Goal: Task Accomplishment & Management: Use online tool/utility

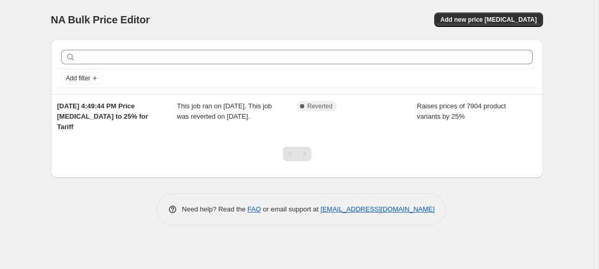
click at [82, 205] on div "Need help? Read the FAQ or email support at support+a57625@northern-apps.com" at bounding box center [301, 209] width 484 height 32
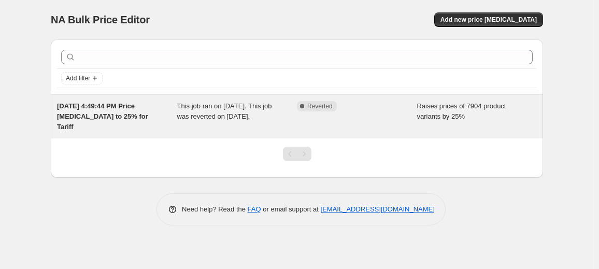
click at [231, 112] on span "This job ran on May 15, 2025. This job was reverted on May 20, 2025." at bounding box center [224, 111] width 95 height 18
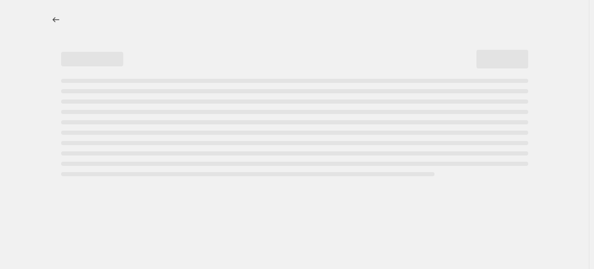
select select "percentage"
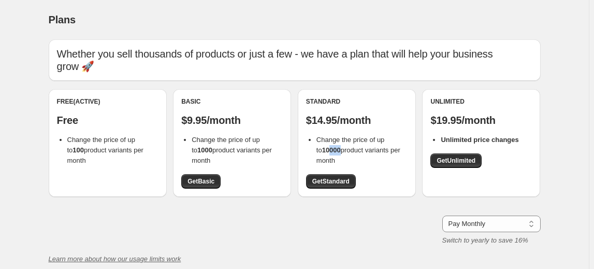
drag, startPoint x: 326, startPoint y: 149, endPoint x: 337, endPoint y: 149, distance: 10.9
click at [337, 149] on b "10000" at bounding box center [331, 150] width 19 height 8
click at [335, 184] on span "Get Standard" at bounding box center [330, 181] width 37 height 8
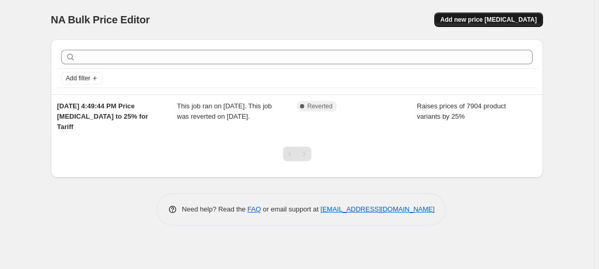
click at [520, 19] on span "Add new price [MEDICAL_DATA]" at bounding box center [488, 20] width 96 height 8
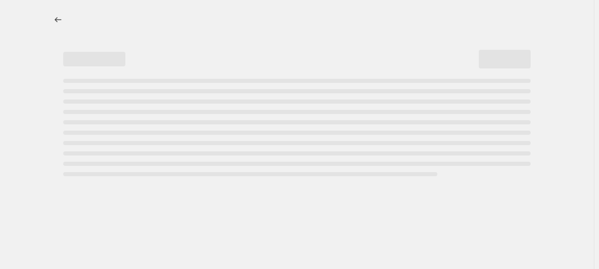
select select "percentage"
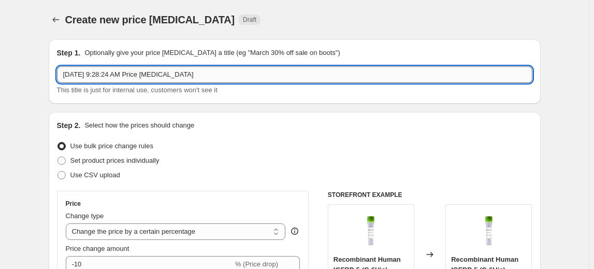
click at [343, 71] on input "[DATE] 9:28:24 AM Price [MEDICAL_DATA]" at bounding box center [295, 74] width 476 height 17
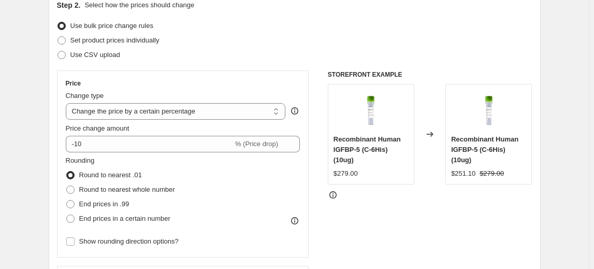
scroll to position [141, 0]
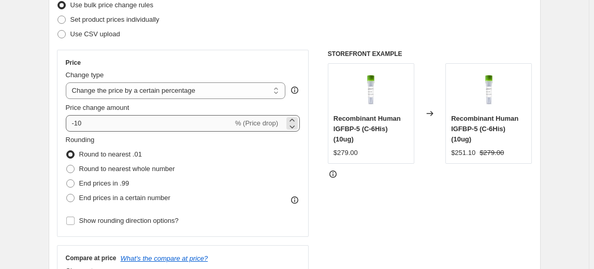
type input "[DATE] 9:28:24 AM Price [MEDICAL_DATA] - All up 30%"
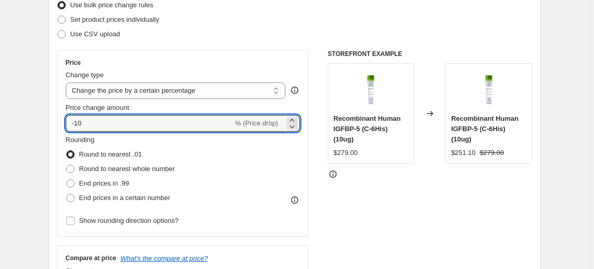
drag, startPoint x: 162, startPoint y: 119, endPoint x: 65, endPoint y: 126, distance: 97.2
click at [67, 126] on div "Price Change type Change the price to a certain amount Change the price by a ce…" at bounding box center [183, 143] width 252 height 187
type input "30"
click at [147, 167] on span "Round to nearest whole number" at bounding box center [127, 169] width 96 height 8
click at [67, 165] on input "Round to nearest whole number" at bounding box center [66, 165] width 1 height 1
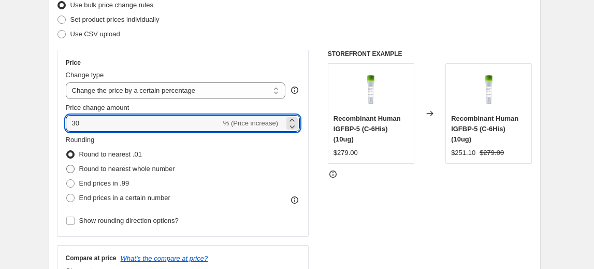
radio input "true"
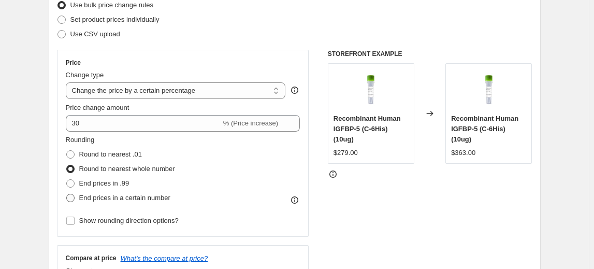
click at [151, 196] on span "End prices in a certain number" at bounding box center [124, 198] width 91 height 8
click at [67, 194] on input "End prices in a certain number" at bounding box center [66, 194] width 1 height 1
radio input "true"
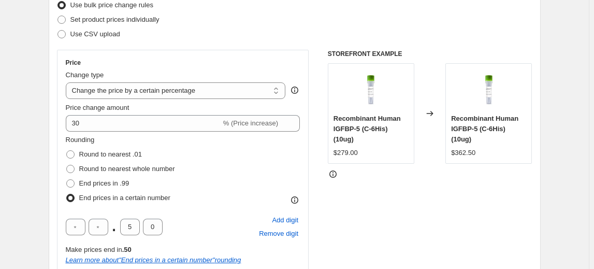
scroll to position [188, 0]
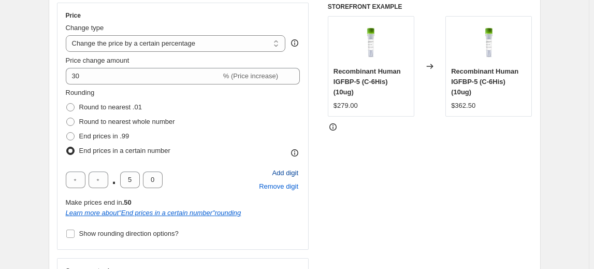
click at [280, 168] on span "Add digit" at bounding box center [285, 173] width 26 height 10
click at [269, 185] on span "Remove digit" at bounding box center [278, 186] width 39 height 10
drag, startPoint x: 133, startPoint y: 180, endPoint x: 120, endPoint y: 179, distance: 13.0
click at [120, 179] on div ". 5 0" at bounding box center [114, 180] width 97 height 17
type input "0"
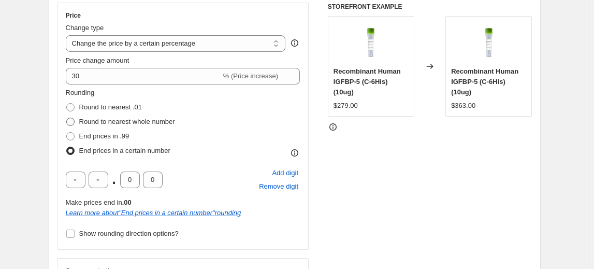
click at [147, 121] on span "Round to nearest whole number" at bounding box center [127, 122] width 96 height 8
click at [67, 118] on input "Round to nearest whole number" at bounding box center [66, 118] width 1 height 1
radio input "true"
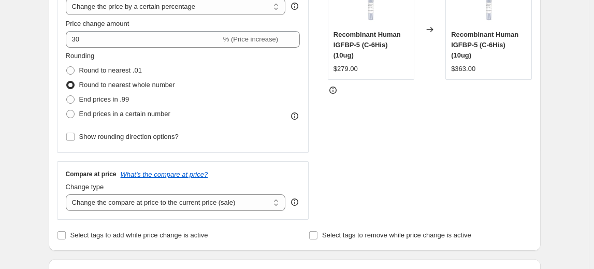
scroll to position [235, 0]
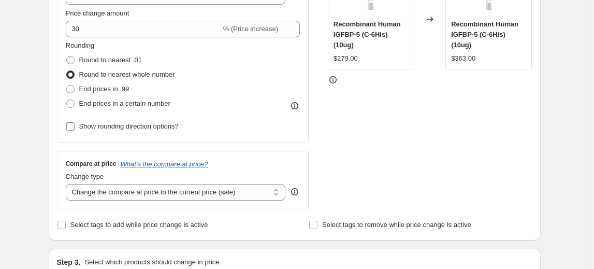
click at [169, 129] on span "Show rounding direction options?" at bounding box center [128, 126] width 99 height 8
click at [75, 129] on input "Show rounding direction options?" at bounding box center [70, 126] width 8 height 8
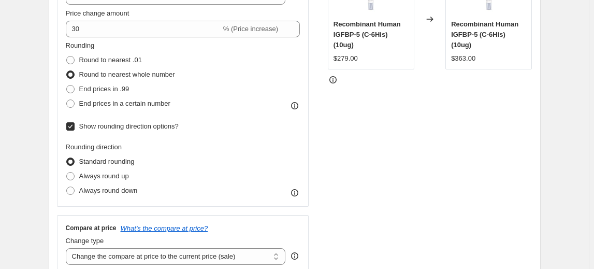
click at [114, 73] on span "Round to nearest whole number" at bounding box center [127, 74] width 96 height 8
click at [67, 71] on input "Round to nearest whole number" at bounding box center [66, 70] width 1 height 1
click at [107, 126] on span "Show rounding direction options?" at bounding box center [128, 126] width 99 height 8
click at [75, 126] on input "Show rounding direction options?" at bounding box center [70, 126] width 8 height 8
checkbox input "false"
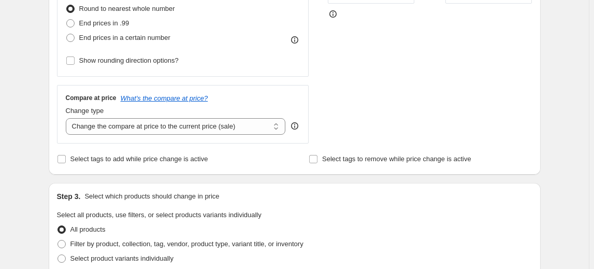
scroll to position [330, 0]
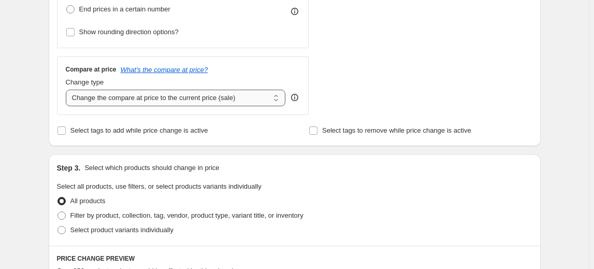
click at [259, 101] on select "Change the compare at price to the current price (sale) Change the compare at p…" at bounding box center [176, 98] width 220 height 17
click at [258, 101] on select "Change the compare at price to the current price (sale) Change the compare at p…" at bounding box center [176, 98] width 220 height 17
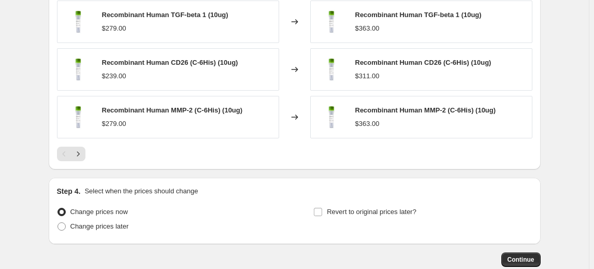
scroll to position [764, 0]
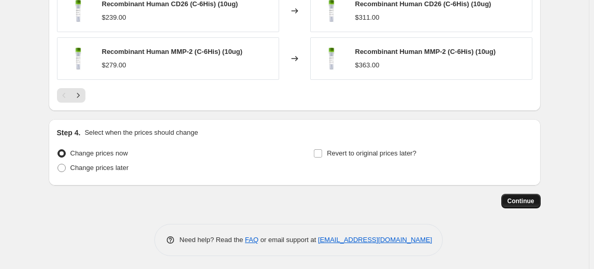
click at [528, 197] on span "Continue" at bounding box center [521, 201] width 27 height 8
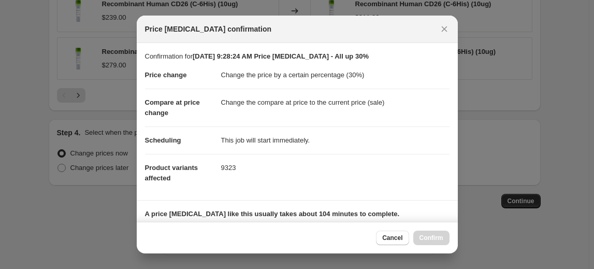
drag, startPoint x: 394, startPoint y: 183, endPoint x: 387, endPoint y: 188, distance: 8.4
